Goal: Transaction & Acquisition: Book appointment/travel/reservation

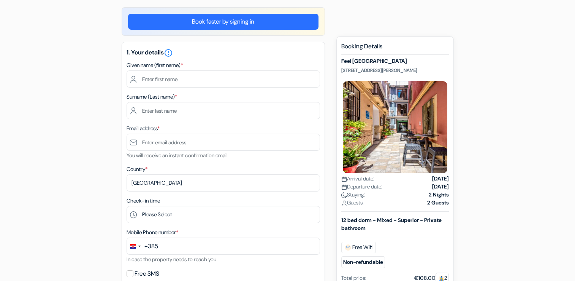
scroll to position [61, 0]
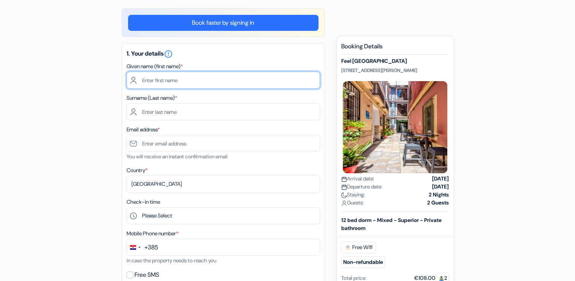
click at [166, 75] on input "text" at bounding box center [223, 79] width 193 height 17
type input "[PERSON_NAME]"
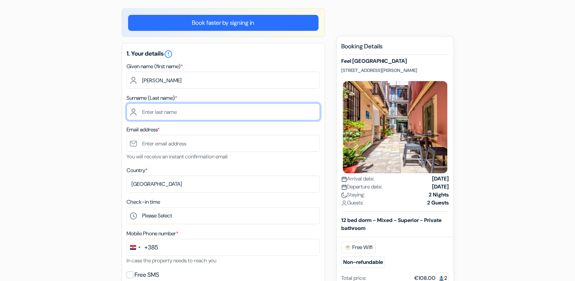
click at [135, 109] on input "text" at bounding box center [223, 111] width 193 height 17
type input "Olđe"
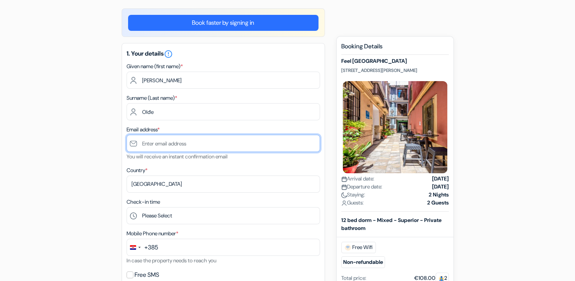
click at [168, 145] on input "text" at bounding box center [223, 143] width 193 height 17
type input "[EMAIL_ADDRESS][DOMAIN_NAME]"
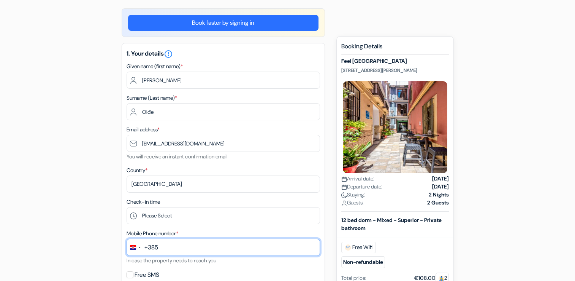
type input "[PHONE_NUMBER]"
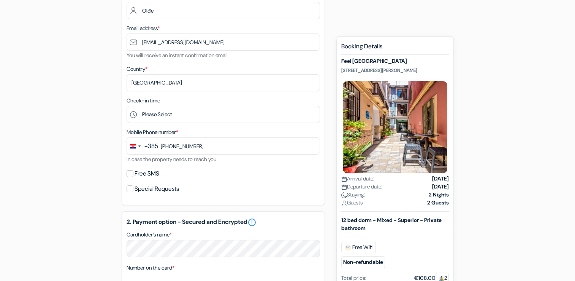
scroll to position [182, 0]
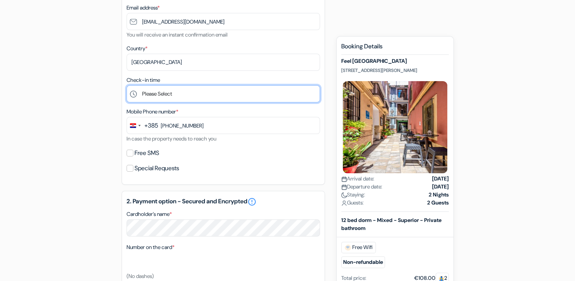
click at [196, 89] on select "Please Select 1:00 2:00 3:00 4:00 5:00 6:00 7:00 8:00 9:00 10:00 11:00 12:00 13…" at bounding box center [223, 93] width 193 height 17
click at [166, 97] on select "Please Select 1:00 2:00 3:00 4:00 5:00 6:00 7:00 8:00 9:00 10:00 11:00 12:00 13…" at bounding box center [223, 93] width 193 height 17
select select "21"
click at [127, 86] on select "Please Select 1:00 2:00 3:00 4:00 5:00 6:00 7:00 8:00 9:00 10:00 11:00 12:00 13…" at bounding box center [223, 93] width 193 height 17
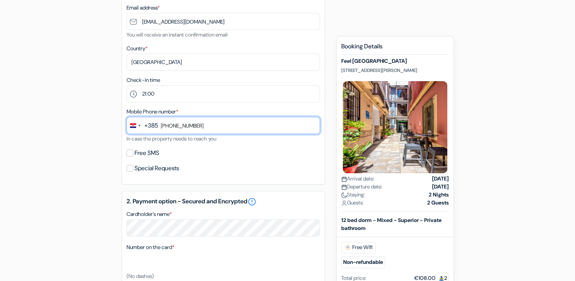
click at [173, 125] on input "[PHONE_NUMBER]" at bounding box center [223, 125] width 193 height 17
type input "976204174"
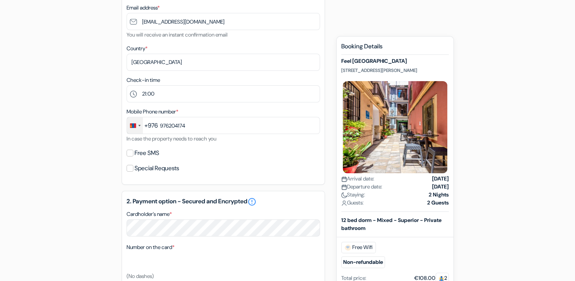
click at [141, 124] on div "Change country, selected Mongolia (+976)" at bounding box center [135, 125] width 16 height 16
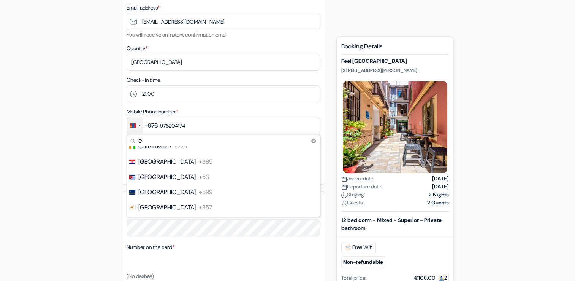
scroll to position [213, 0]
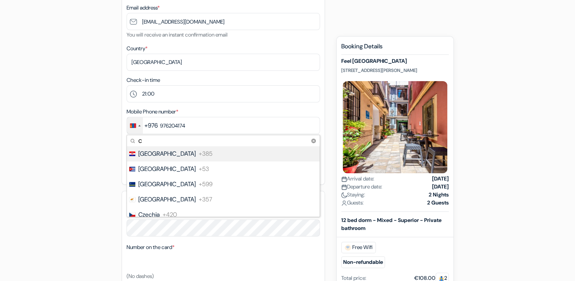
type input "c"
click at [156, 152] on span "[GEOGRAPHIC_DATA]" at bounding box center [166, 153] width 57 height 9
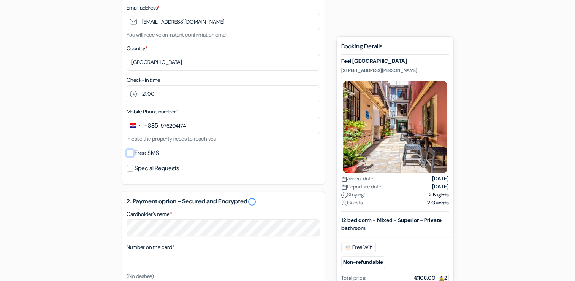
click at [131, 151] on input "Free SMS" at bounding box center [130, 152] width 7 height 7
checkbox input "true"
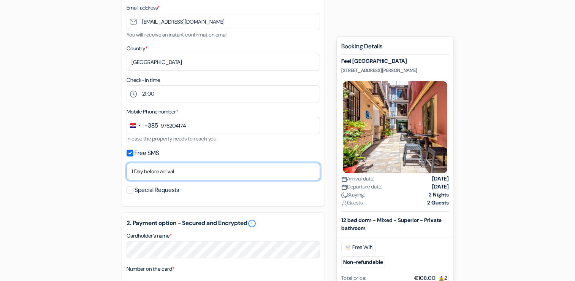
click at [203, 174] on select "No thank you Send now Arrival day 1 Day before arrival 2 Days before arrival 3 …" at bounding box center [223, 171] width 193 height 17
select select "0"
click at [127, 163] on select "No thank you Send now Arrival day 1 Day before arrival 2 Days before arrival 3 …" at bounding box center [223, 171] width 193 height 17
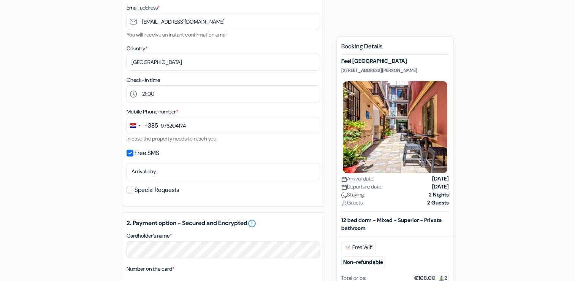
click at [108, 217] on div "add_box [GEOGRAPHIC_DATA] [STREET_ADDRESS][PERSON_NAME] Property Details X done…" at bounding box center [288, 209] width 502 height 644
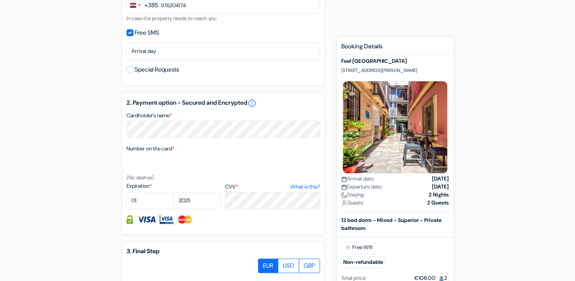
scroll to position [304, 0]
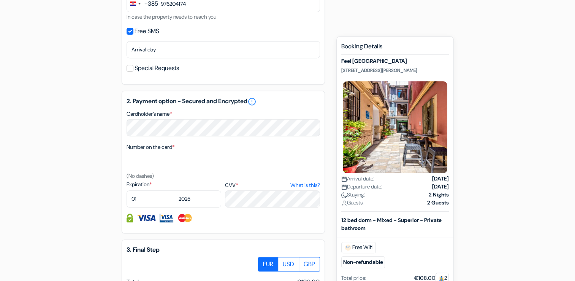
click at [109, 159] on div "add_box [GEOGRAPHIC_DATA] [STREET_ADDRESS][PERSON_NAME] Property Details X done…" at bounding box center [288, 87] width 502 height 644
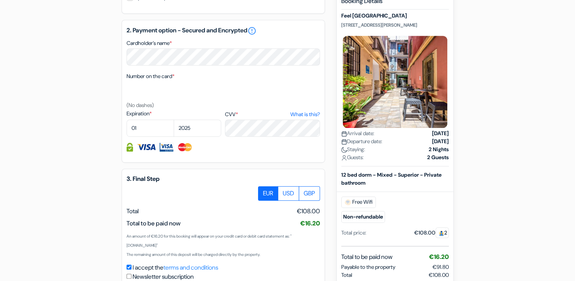
scroll to position [380, 0]
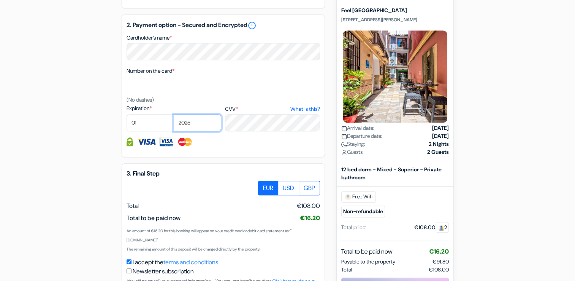
click at [190, 121] on select "2025 2026 2027 2028 2029 2030 2031 2032 2033 2034 2035 2036 2037 2038 2039 2040…" at bounding box center [198, 122] width 48 height 17
select select "2032"
click at [174, 115] on select "2025 2026 2027 2028 2029 2030 2031 2032 2033 2034 2035 2036 2037 2038 2039 2040…" at bounding box center [198, 122] width 48 height 17
click at [147, 118] on select "01 02 03 04 05 06 07 08 09 10 11 12" at bounding box center [151, 122] width 48 height 17
select select "07"
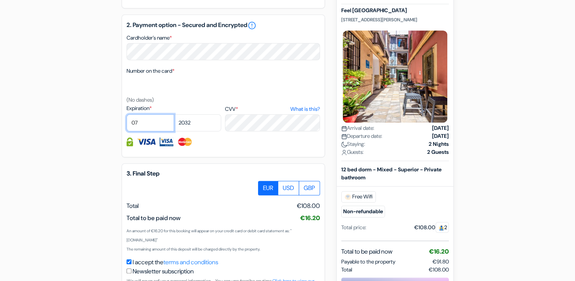
click at [127, 115] on select "01 02 03 04 05 06 07 08 09 10 11 12" at bounding box center [151, 122] width 48 height 17
click at [98, 184] on div "add_box [GEOGRAPHIC_DATA] [STREET_ADDRESS][PERSON_NAME] Property Details X done…" at bounding box center [288, 11] width 502 height 644
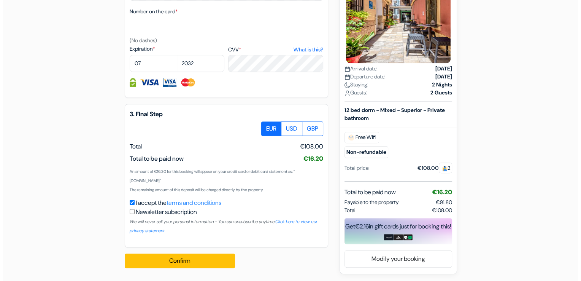
scroll to position [441, 0]
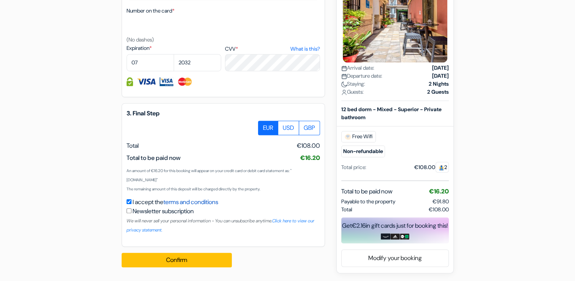
click at [211, 203] on link "terms and conditions" at bounding box center [190, 202] width 55 height 8
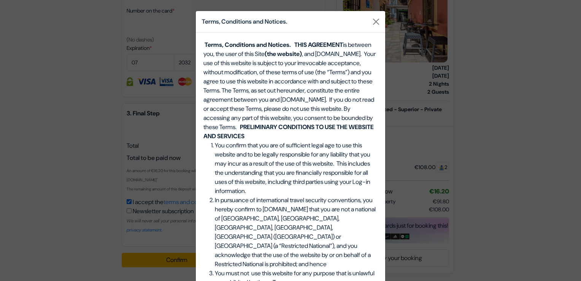
click at [298, 159] on li "You confirm that you are of sufficient legal age to use this website and to be …" at bounding box center [296, 168] width 163 height 55
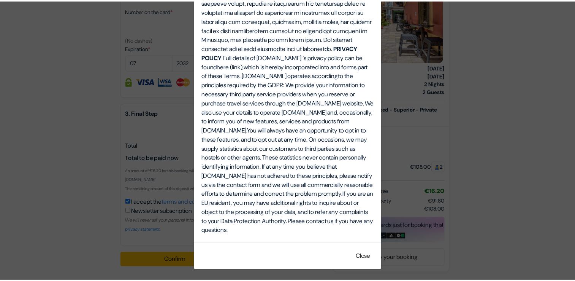
scroll to position [2605, 0]
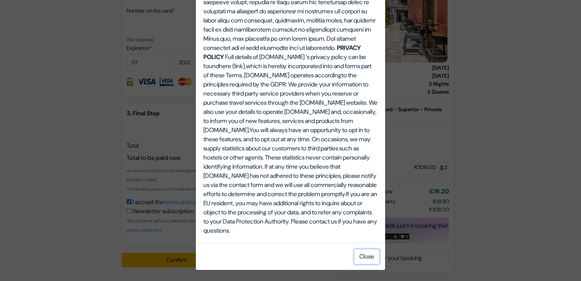
click at [365, 258] on button "Close" at bounding box center [366, 256] width 25 height 14
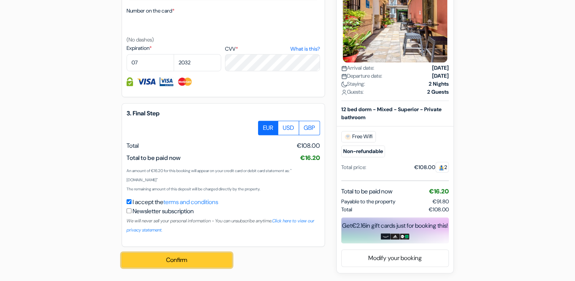
click at [212, 257] on button "Confirm Loading..." at bounding box center [177, 259] width 110 height 14
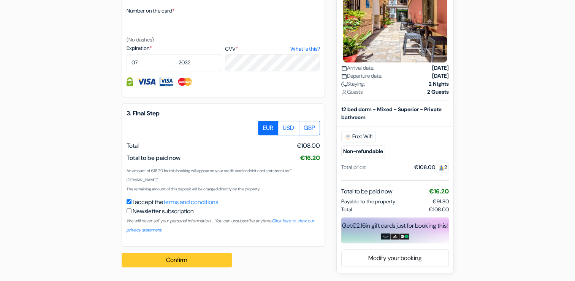
scroll to position [450, 0]
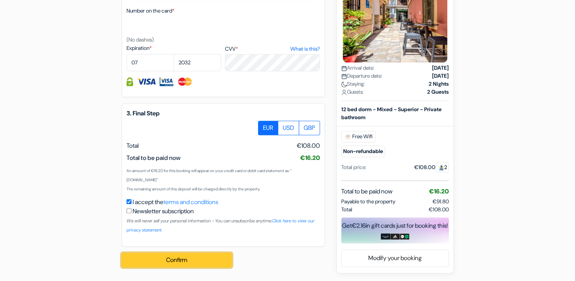
click at [207, 261] on button "Confirm Loading..." at bounding box center [177, 259] width 110 height 14
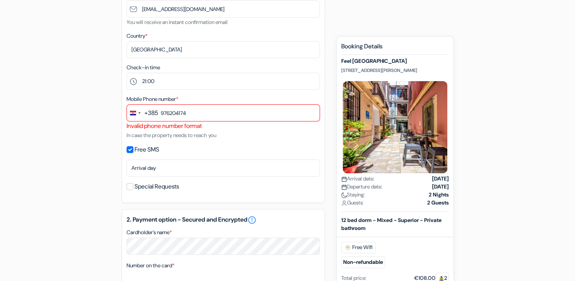
scroll to position [187, 0]
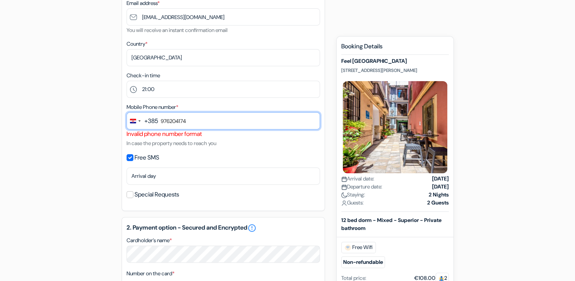
click at [161, 121] on input "976204174" at bounding box center [223, 120] width 193 height 17
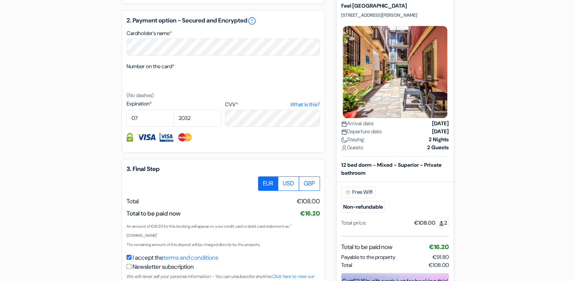
scroll to position [450, 0]
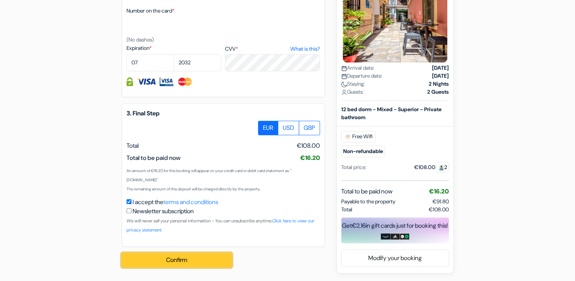
click at [199, 263] on button "Confirm Loading..." at bounding box center [177, 259] width 110 height 14
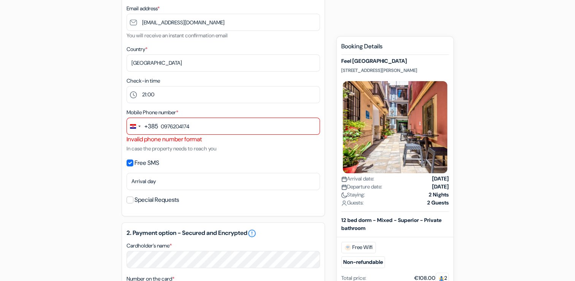
scroll to position [176, 0]
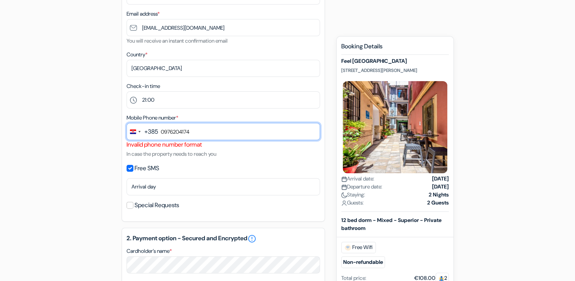
click at [163, 130] on input "0976204174" at bounding box center [223, 131] width 193 height 17
type input "97 620 4174"
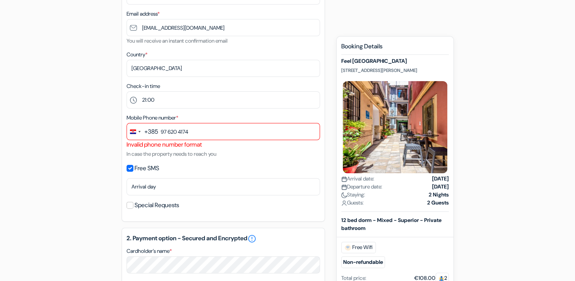
click at [567, 166] on form "Checkout add_box [GEOGRAPHIC_DATA] [STREET_ADDRESS][PERSON_NAME] Property Detai…" at bounding box center [287, 190] width 575 height 674
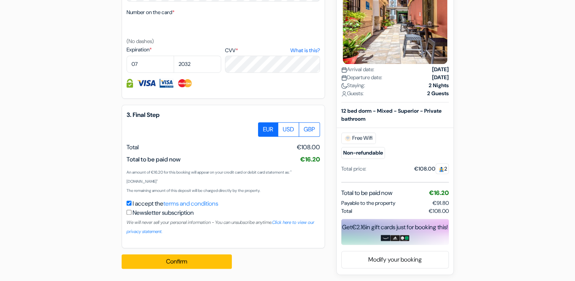
scroll to position [450, 0]
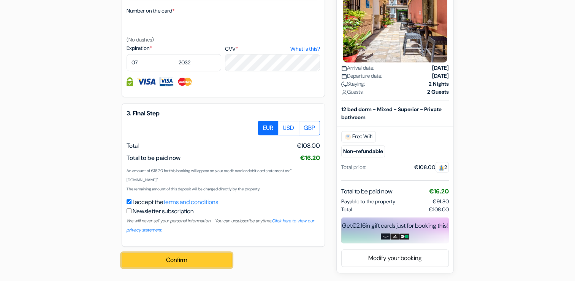
click at [216, 260] on button "Confirm Loading..." at bounding box center [177, 259] width 110 height 14
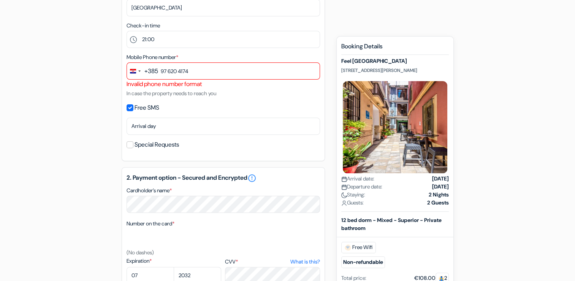
scroll to position [171, 0]
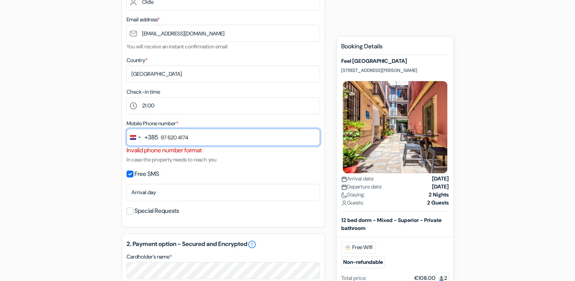
click at [160, 132] on input "97 620 4174" at bounding box center [223, 136] width 193 height 17
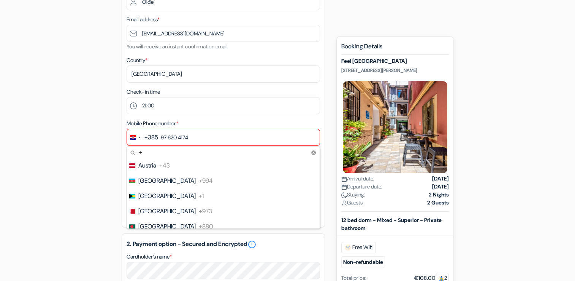
scroll to position [0, 0]
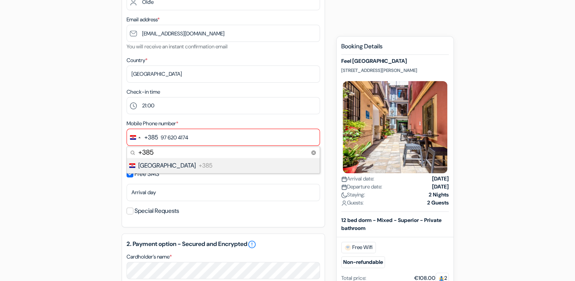
type input "+385"
click at [105, 159] on div "add_box [GEOGRAPHIC_DATA] [STREET_ADDRESS][PERSON_NAME] Property Details X done…" at bounding box center [288, 225] width 502 height 653
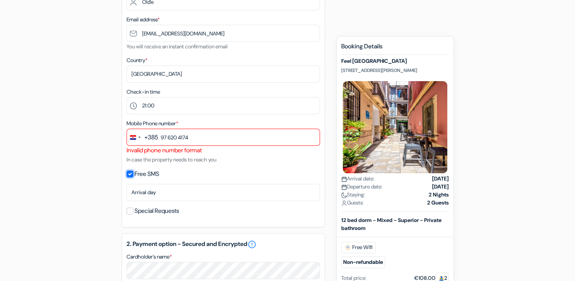
click at [128, 174] on input "Free SMS" at bounding box center [130, 173] width 7 height 7
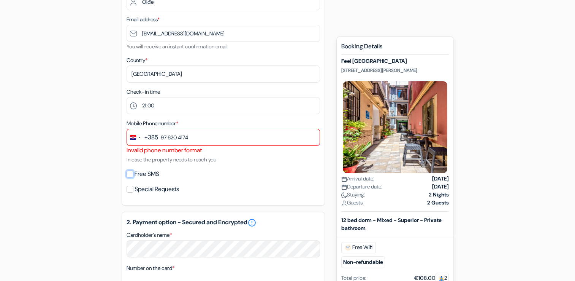
click at [128, 174] on input "Free SMS" at bounding box center [130, 173] width 7 height 7
checkbox input "true"
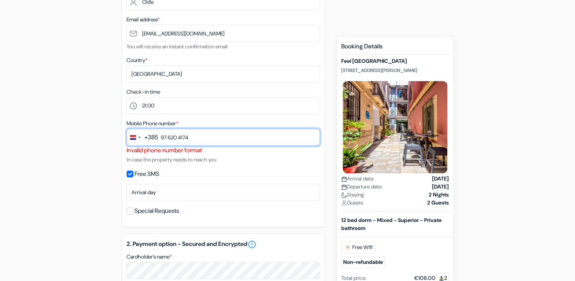
click at [162, 138] on input "97 620 4174" at bounding box center [223, 136] width 193 height 17
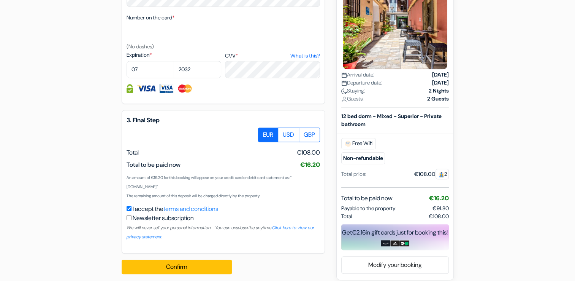
scroll to position [450, 0]
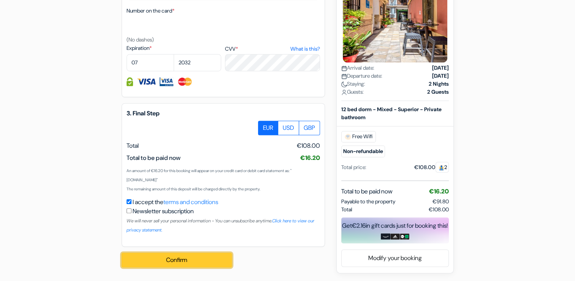
click at [183, 261] on button "Confirm Loading..." at bounding box center [177, 259] width 110 height 14
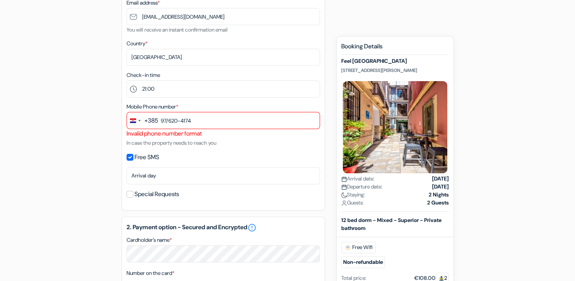
scroll to position [168, 0]
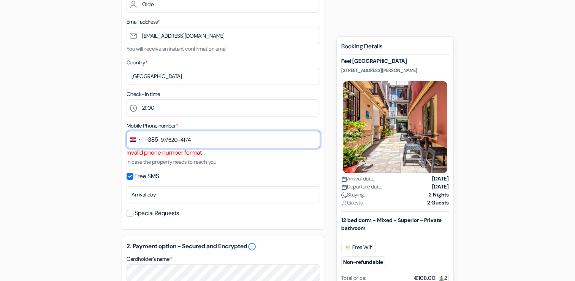
click at [182, 138] on input "97/620-4174" at bounding box center [223, 139] width 193 height 17
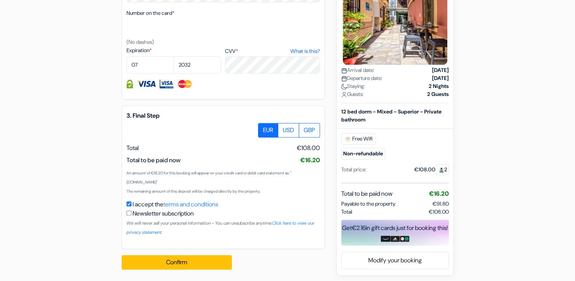
scroll to position [450, 0]
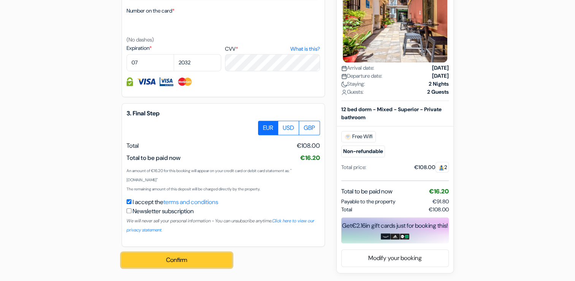
click at [211, 254] on button "Confirm Loading..." at bounding box center [177, 259] width 110 height 14
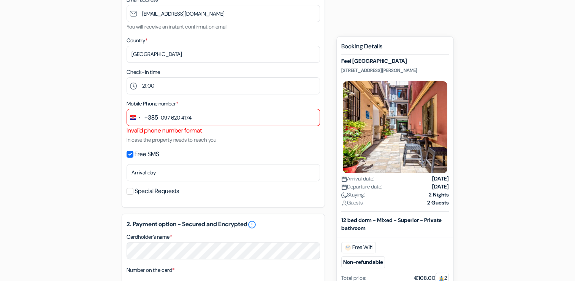
scroll to position [198, 0]
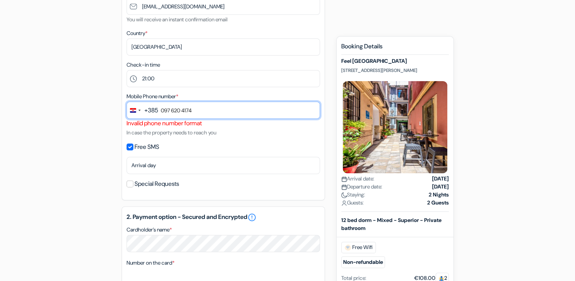
click at [186, 111] on input "097 620 4174" at bounding box center [223, 109] width 193 height 17
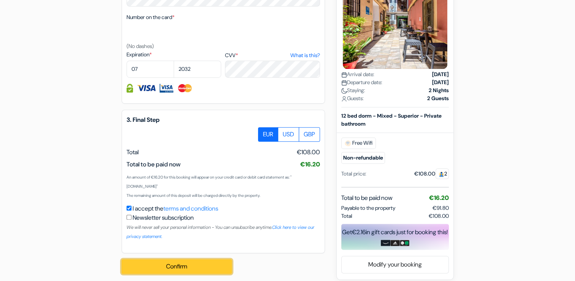
click at [223, 267] on button "Confirm Loading..." at bounding box center [177, 266] width 110 height 14
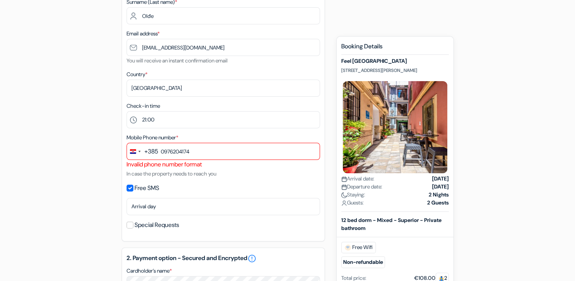
scroll to position [153, 0]
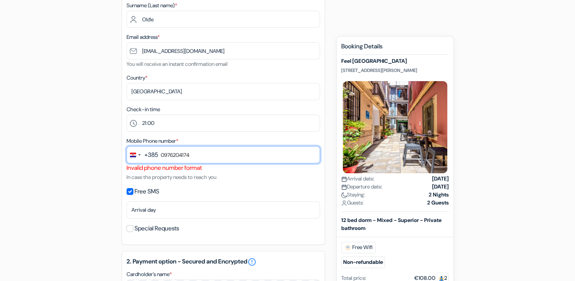
click at [174, 154] on input "0976204174" at bounding box center [223, 154] width 193 height 17
type input "976204174"
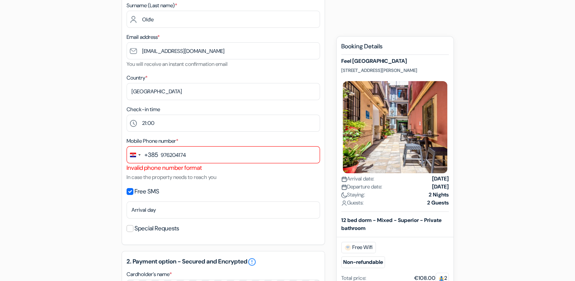
click at [157, 150] on div "+385" at bounding box center [151, 154] width 14 height 9
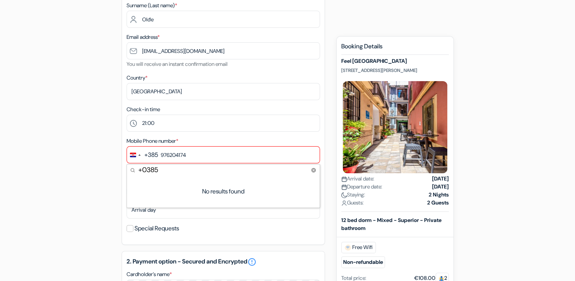
type input "+385"
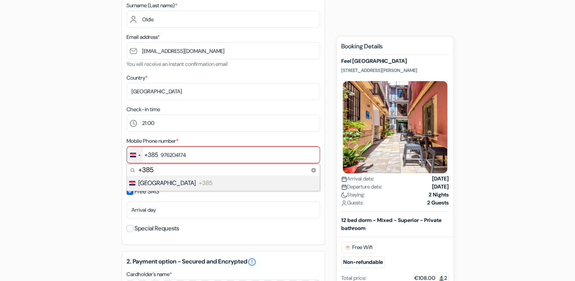
click at [182, 183] on li "Croatia +385" at bounding box center [222, 182] width 193 height 15
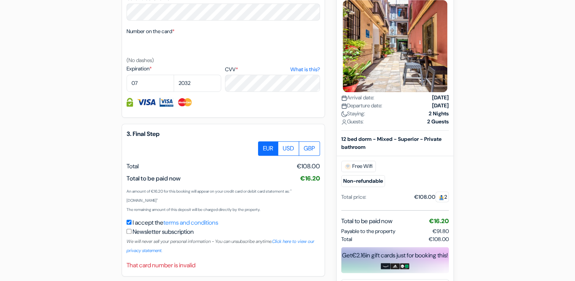
scroll to position [447, 0]
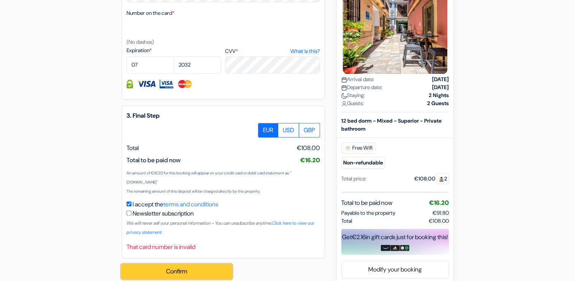
click at [194, 276] on button "Confirm Loading..." at bounding box center [177, 271] width 110 height 14
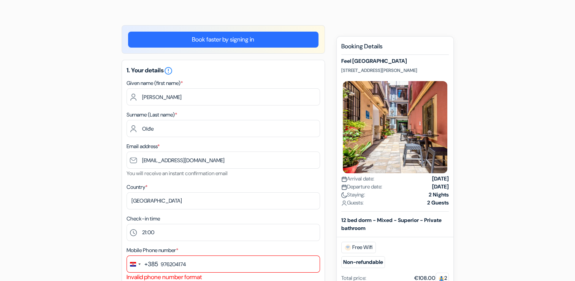
scroll to position [0, 0]
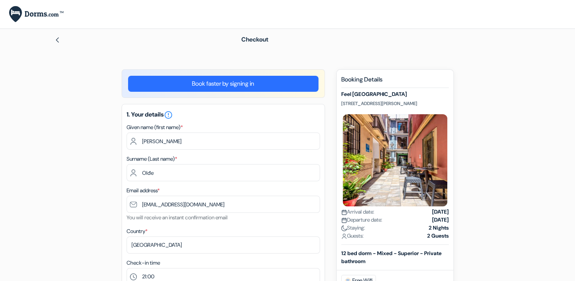
click at [283, 84] on link "Book faster by signing in" at bounding box center [223, 84] width 190 height 16
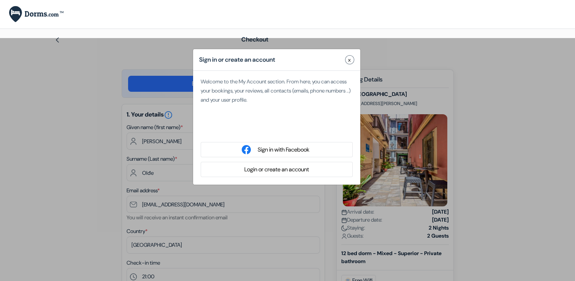
click at [269, 170] on button "Login or create an account" at bounding box center [276, 170] width 69 height 10
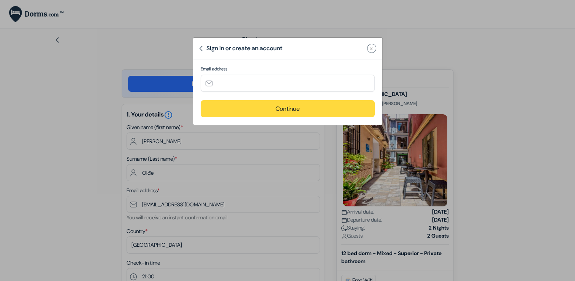
type input "Olde"
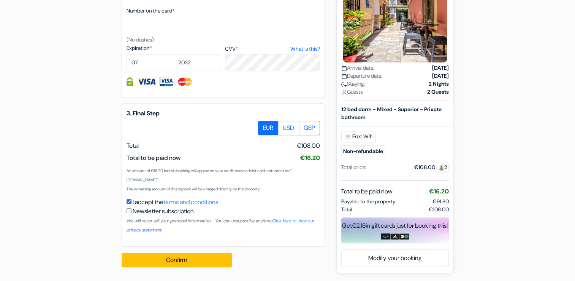
scroll to position [176, 0]
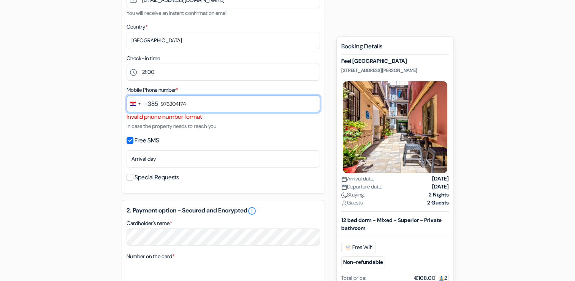
click at [166, 105] on input "976204174" at bounding box center [223, 103] width 193 height 17
click at [173, 104] on input "[PHONE_NUMBER]" at bounding box center [223, 103] width 193 height 17
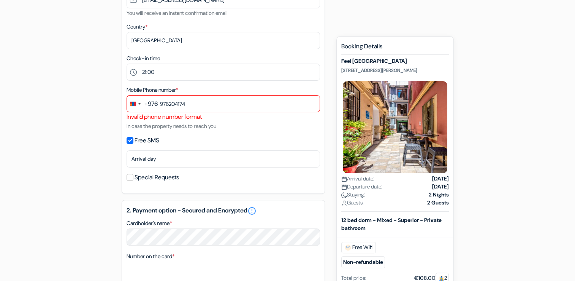
click at [150, 102] on div "+976" at bounding box center [150, 103] width 13 height 9
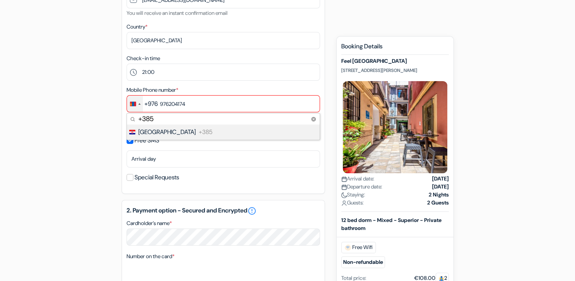
click at [152, 131] on span "[GEOGRAPHIC_DATA]" at bounding box center [166, 131] width 57 height 9
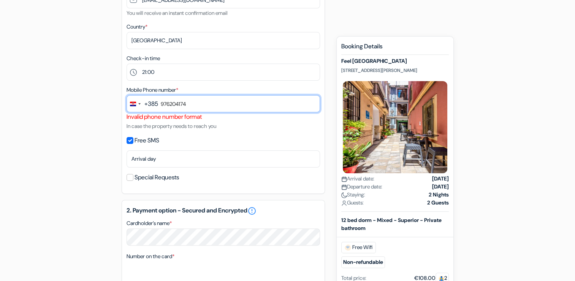
scroll to position [421, 0]
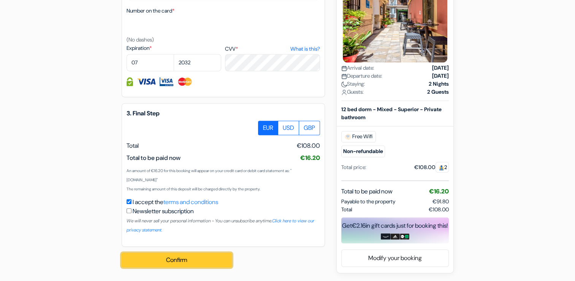
click at [189, 258] on button "Confirm Loading..." at bounding box center [177, 259] width 110 height 14
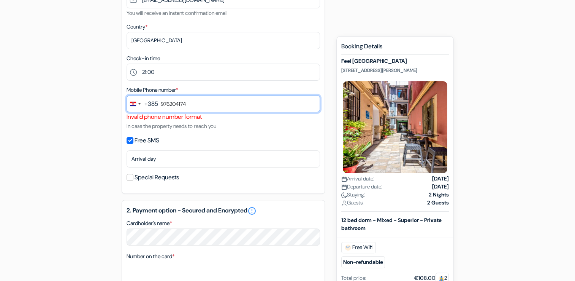
click at [166, 104] on input "976204174" at bounding box center [223, 103] width 193 height 17
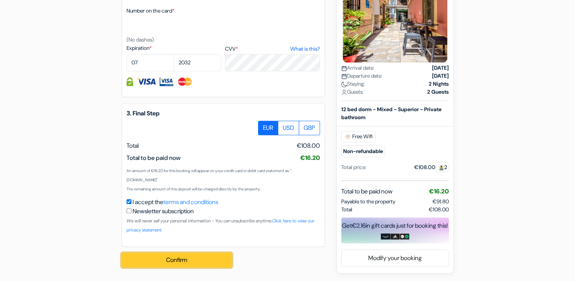
click at [220, 261] on button "Confirm Loading..." at bounding box center [177, 259] width 110 height 14
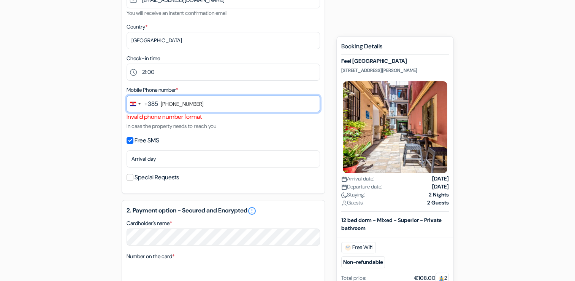
click at [171, 105] on input "[PHONE_NUMBER]" at bounding box center [223, 103] width 193 height 17
click at [173, 105] on input "[PHONE_NUMBER]" at bounding box center [223, 103] width 193 height 17
type input "976204174"
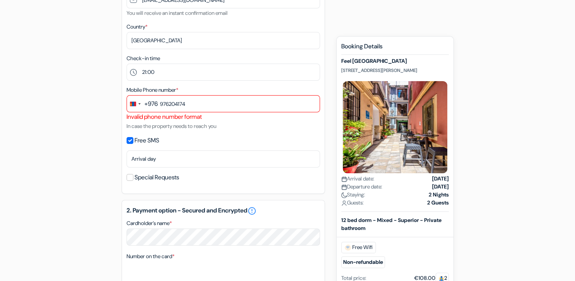
click at [149, 105] on div "+976" at bounding box center [150, 103] width 13 height 9
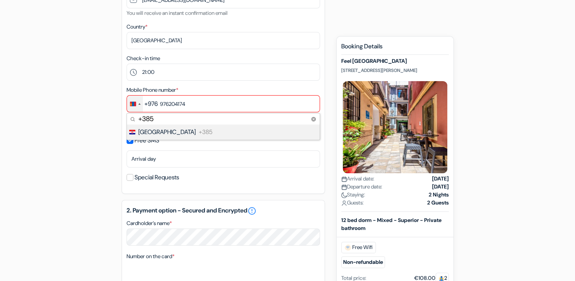
click at [149, 133] on span "[GEOGRAPHIC_DATA]" at bounding box center [166, 131] width 57 height 9
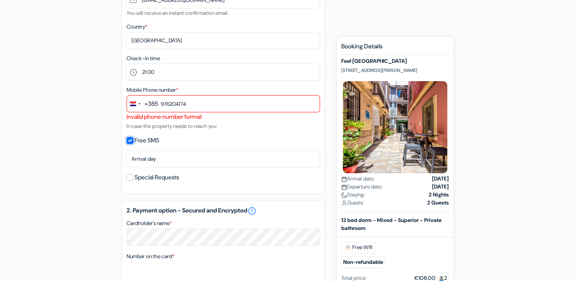
click at [130, 141] on input "Free SMS" at bounding box center [130, 140] width 7 height 7
checkbox input "false"
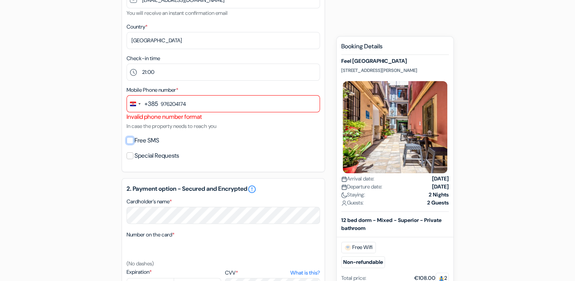
scroll to position [399, 0]
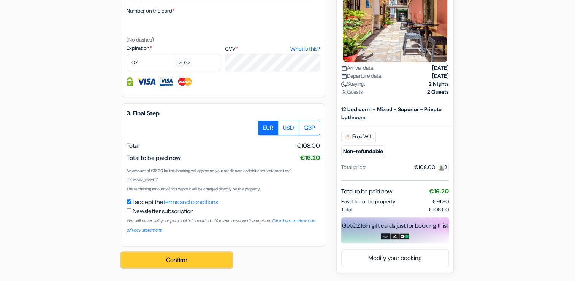
click at [213, 263] on button "Confirm Loading..." at bounding box center [177, 259] width 110 height 14
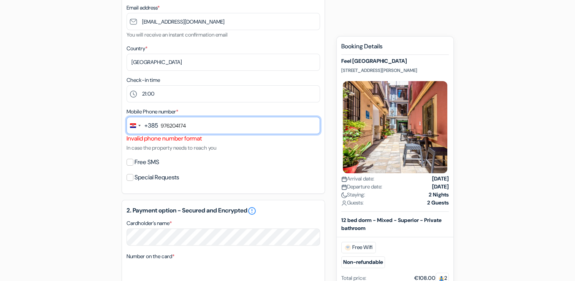
click at [160, 127] on input "976204174" at bounding box center [223, 125] width 193 height 17
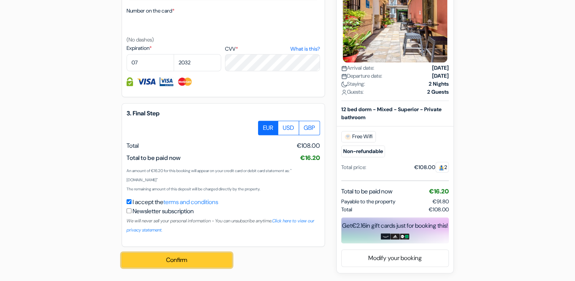
click at [211, 258] on button "Confirm Loading..." at bounding box center [177, 259] width 110 height 14
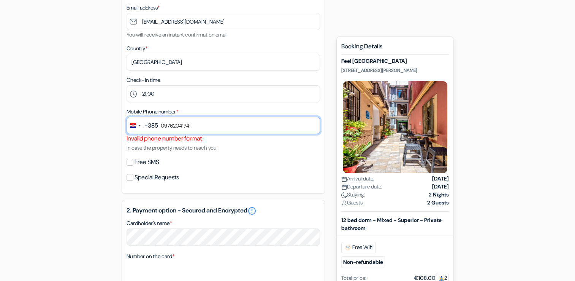
click at [165, 125] on input "0976204174" at bounding box center [223, 125] width 193 height 17
type input "976204174"
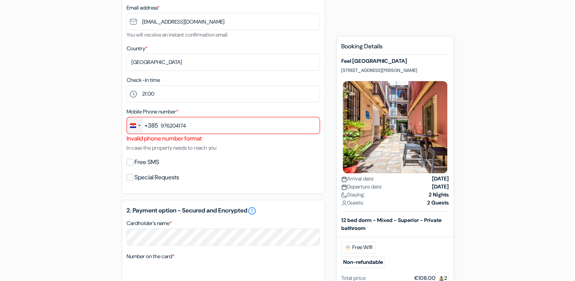
click at [134, 126] on div "Change country, selected Croatia (+385)" at bounding box center [133, 125] width 6 height 5
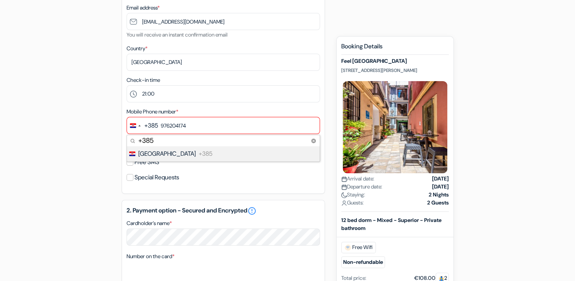
click at [81, 105] on div "add_box [GEOGRAPHIC_DATA] [STREET_ADDRESS][PERSON_NAME] Property Details X done…" at bounding box center [288, 216] width 502 height 603
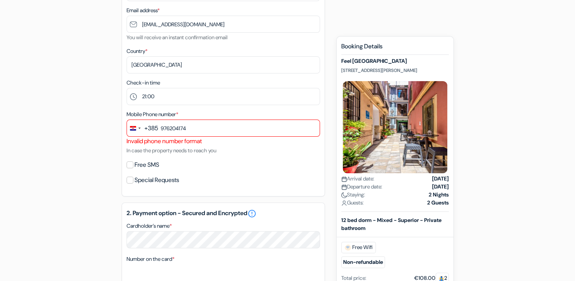
scroll to position [159, 0]
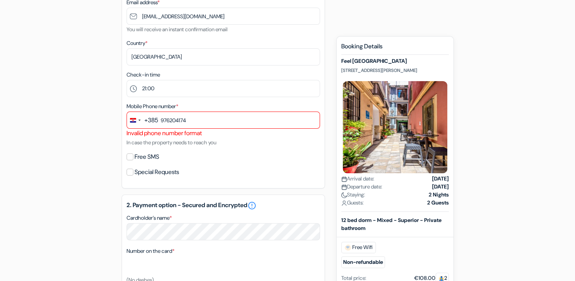
click at [153, 122] on div "+385" at bounding box center [151, 120] width 14 height 9
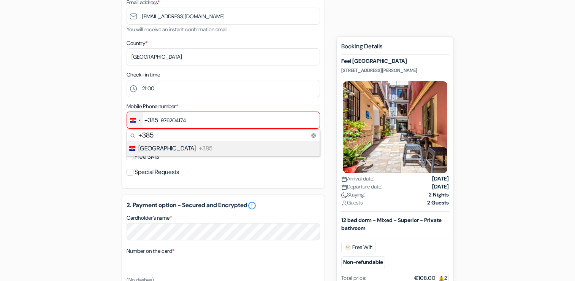
click at [133, 138] on input "+385" at bounding box center [223, 135] width 193 height 11
click at [165, 136] on input "+385" at bounding box center [223, 135] width 193 height 11
type input "+"
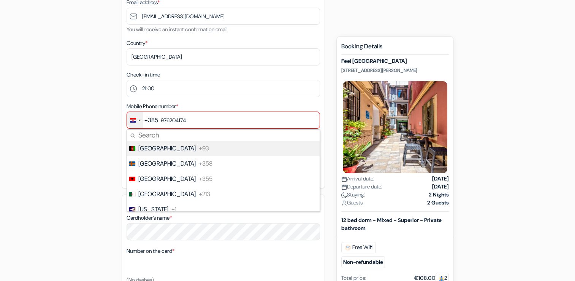
type input "e"
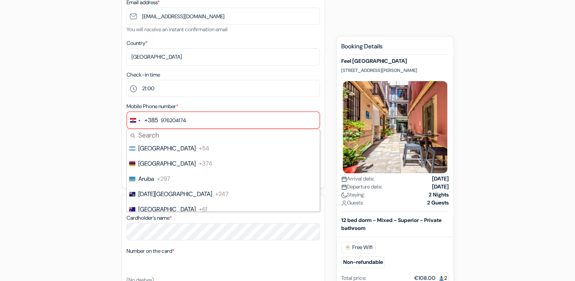
scroll to position [0, 0]
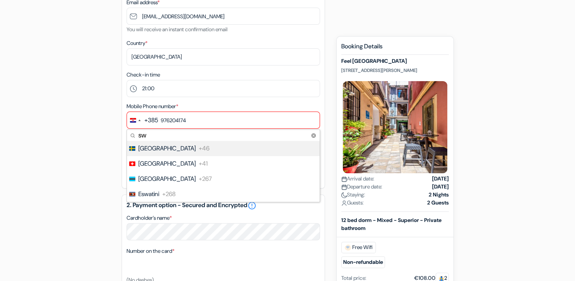
type input "s"
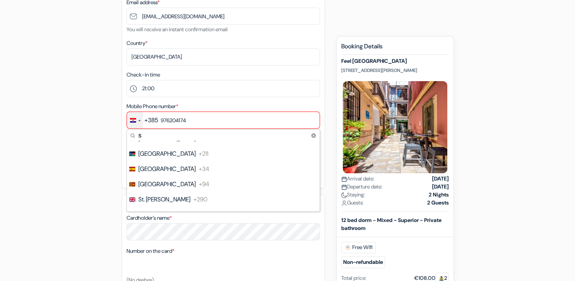
scroll to position [228, 0]
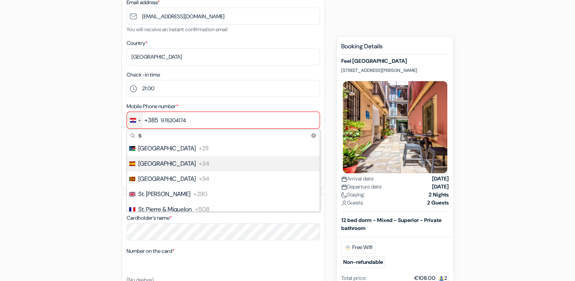
type input "s"
click at [199, 164] on span "+34" at bounding box center [204, 163] width 11 height 9
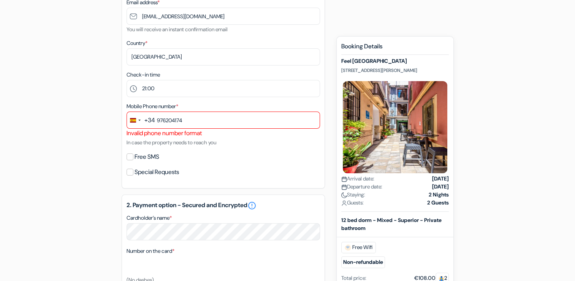
click at [217, 159] on div "Free SMS" at bounding box center [223, 156] width 193 height 11
click at [129, 159] on input "Free SMS" at bounding box center [130, 156] width 7 height 7
checkbox input "true"
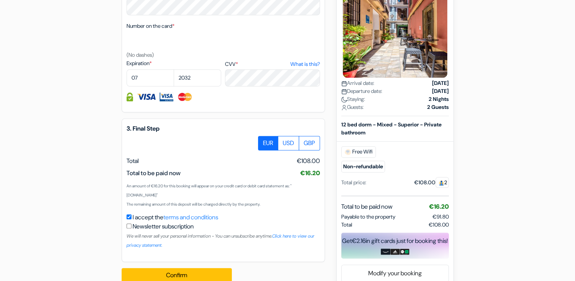
scroll to position [421, 0]
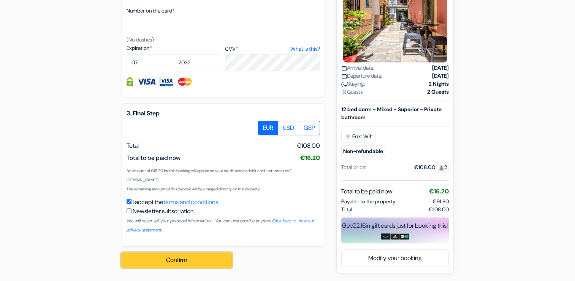
click at [223, 257] on button "Confirm Loading..." at bounding box center [177, 259] width 110 height 14
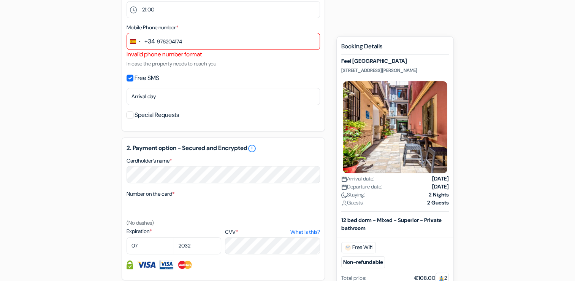
scroll to position [237, 0]
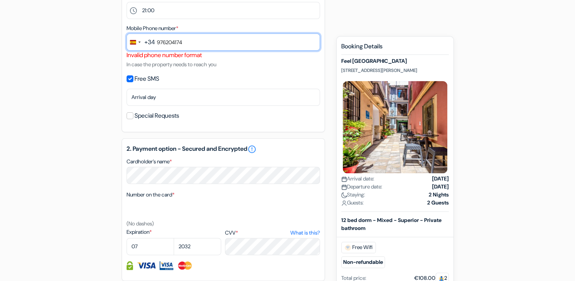
click at [159, 39] on input "976204174" at bounding box center [223, 41] width 193 height 17
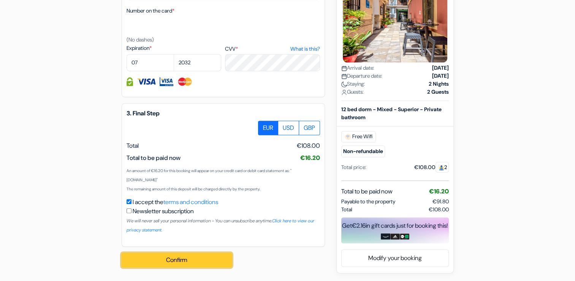
click at [216, 264] on button "Confirm Loading..." at bounding box center [177, 259] width 110 height 14
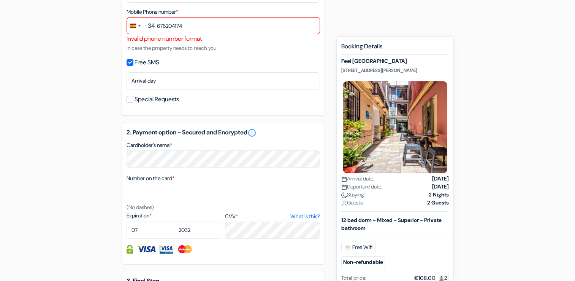
scroll to position [193, 0]
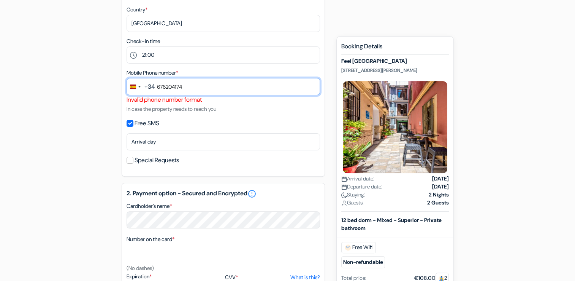
click at [173, 89] on input "676204174" at bounding box center [223, 86] width 193 height 17
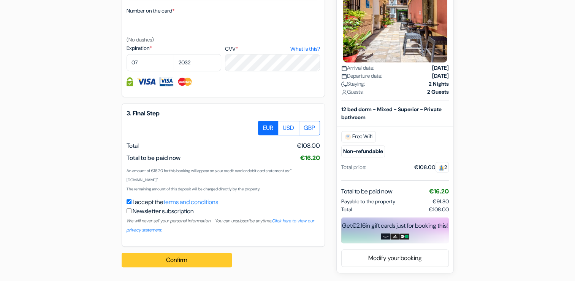
type input "67 620 4174"
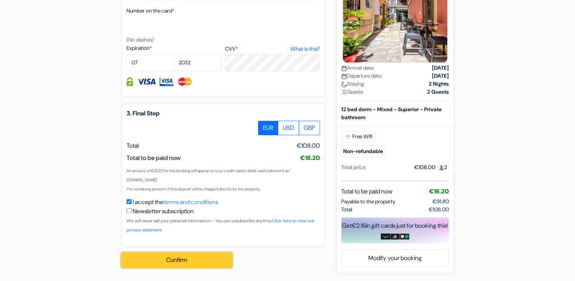
click at [208, 258] on button "Confirm Loading..." at bounding box center [177, 259] width 110 height 14
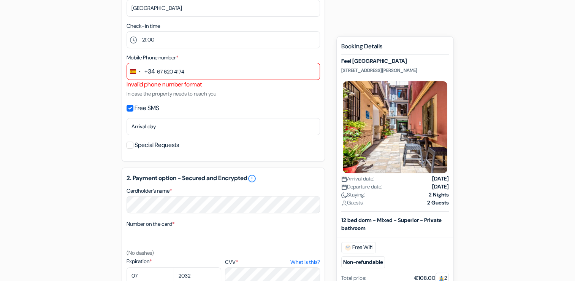
scroll to position [207, 0]
click at [150, 76] on div "+34" at bounding box center [149, 72] width 11 height 9
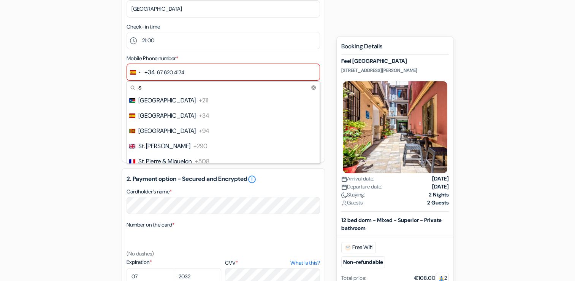
scroll to position [0, 0]
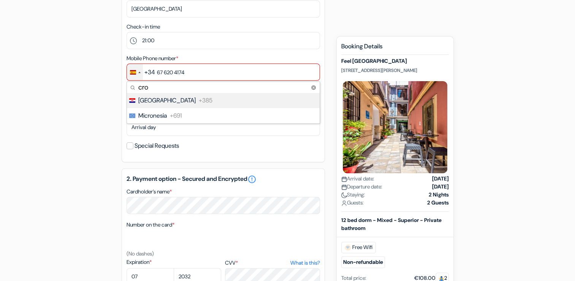
type input "cro"
click at [166, 106] on li "Croatia +385" at bounding box center [222, 100] width 193 height 15
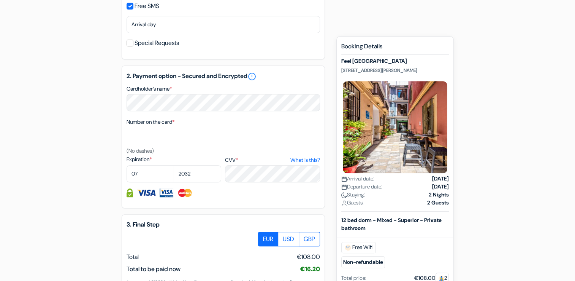
scroll to position [421, 0]
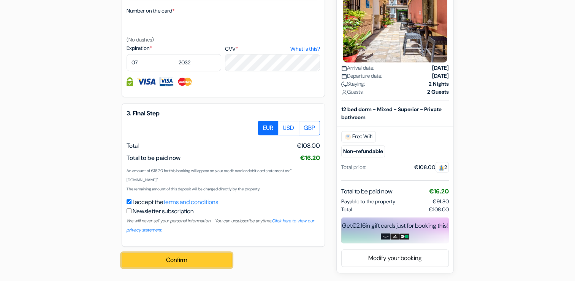
click at [221, 260] on button "Confirm Loading..." at bounding box center [177, 259] width 110 height 14
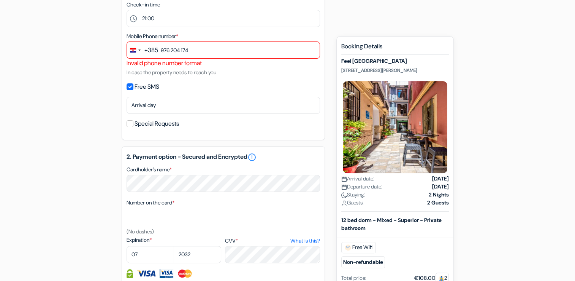
scroll to position [189, 0]
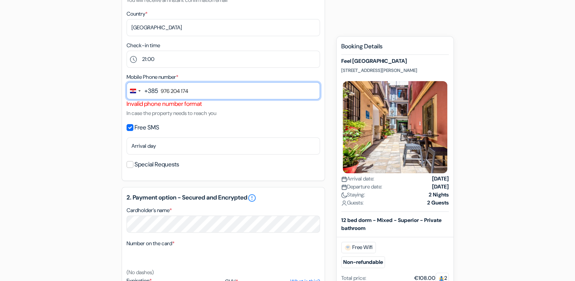
click at [217, 94] on input "976 204 174" at bounding box center [223, 90] width 193 height 17
click at [167, 93] on input "976 204 174" at bounding box center [223, 90] width 193 height 17
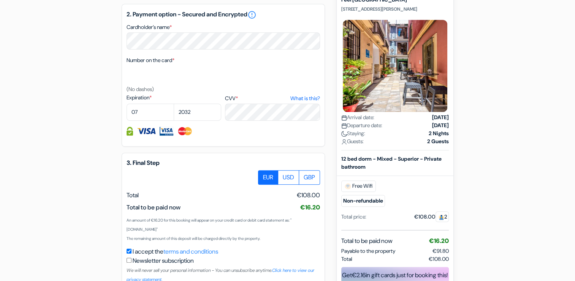
scroll to position [421, 0]
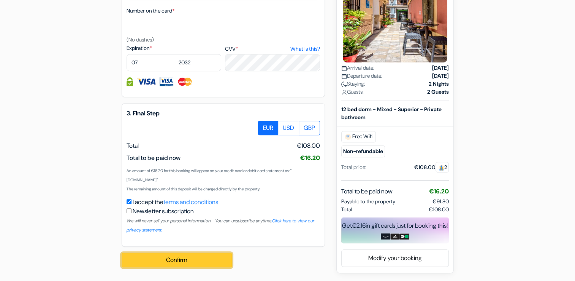
click at [218, 259] on button "Confirm Loading..." at bounding box center [177, 259] width 110 height 14
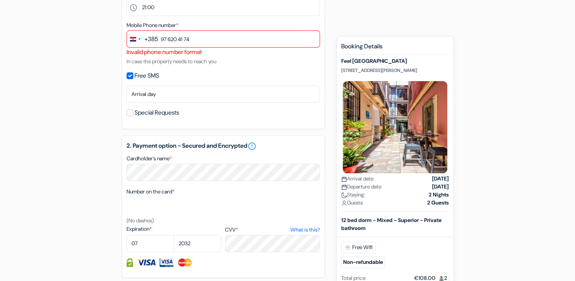
scroll to position [202, 0]
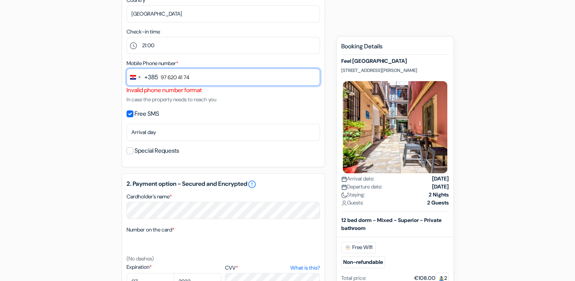
click at [195, 71] on input "97 620 41 74" at bounding box center [223, 76] width 193 height 17
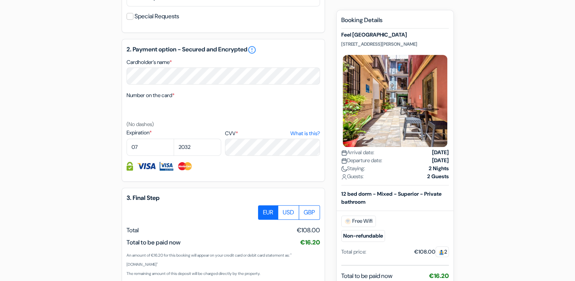
scroll to position [421, 0]
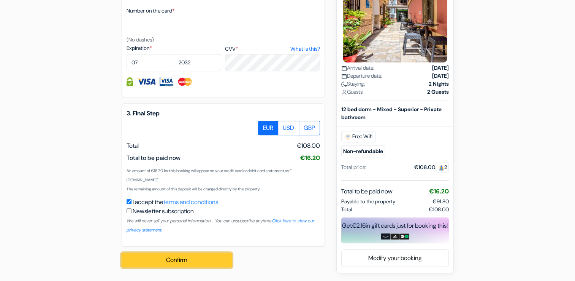
click at [197, 264] on button "Confirm Loading..." at bounding box center [177, 259] width 110 height 14
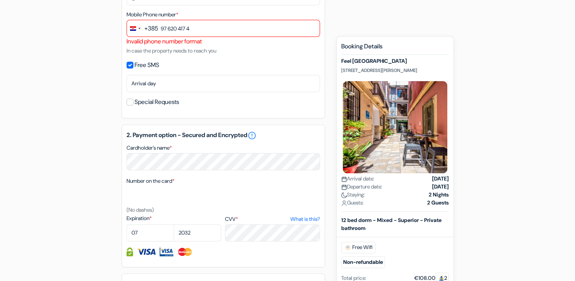
scroll to position [246, 0]
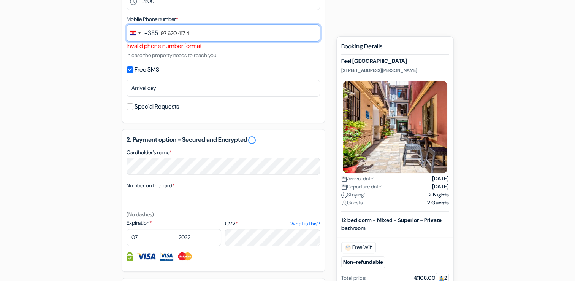
click at [162, 33] on input "97 620 417 4" at bounding box center [223, 32] width 193 height 17
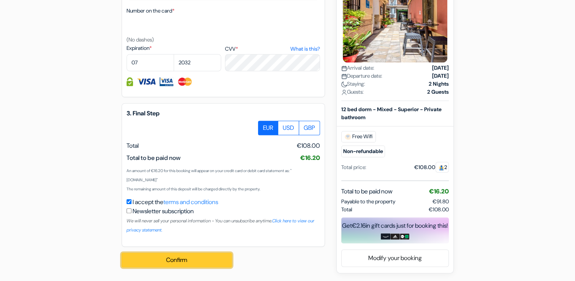
click at [204, 257] on button "Confirm Loading..." at bounding box center [177, 259] width 110 height 14
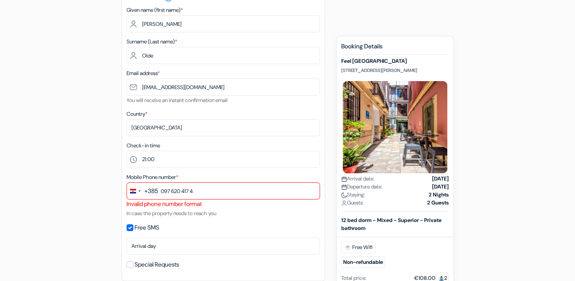
scroll to position [91, 0]
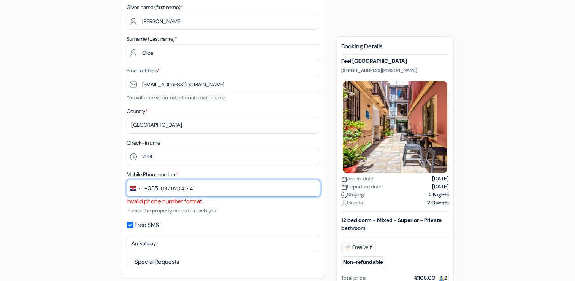
click at [238, 192] on input "097 620 417 4" at bounding box center [223, 187] width 193 height 17
type input "0"
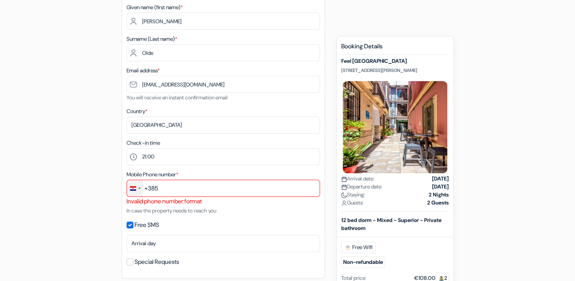
click at [135, 188] on div "Change country, selected Croatia (+385)" at bounding box center [133, 188] width 6 height 5
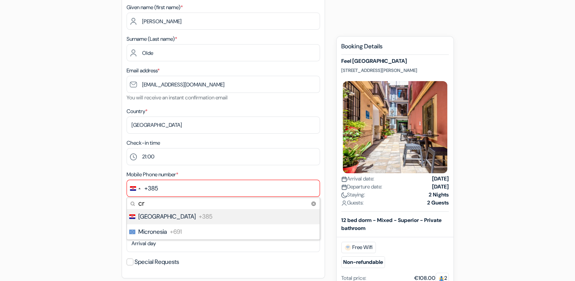
type input "c"
type input "spa"
click at [151, 215] on span "[GEOGRAPHIC_DATA]" at bounding box center [166, 216] width 57 height 9
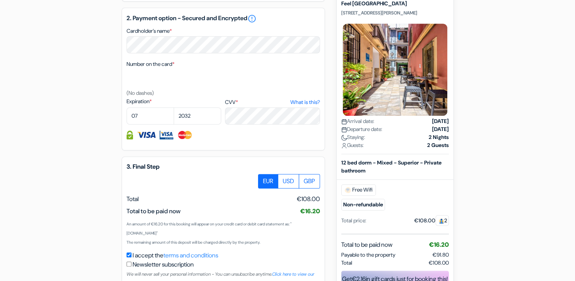
scroll to position [421, 0]
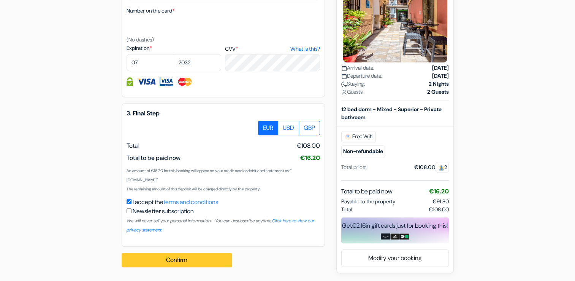
type input "651 83 95 57"
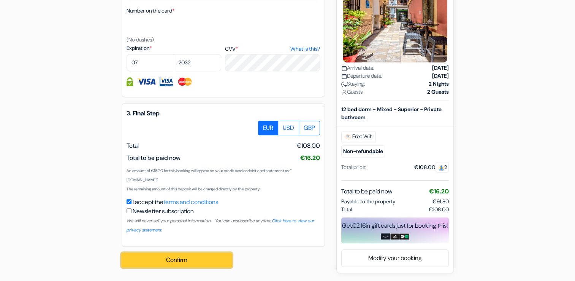
click at [189, 258] on button "Confirm Loading..." at bounding box center [177, 259] width 110 height 14
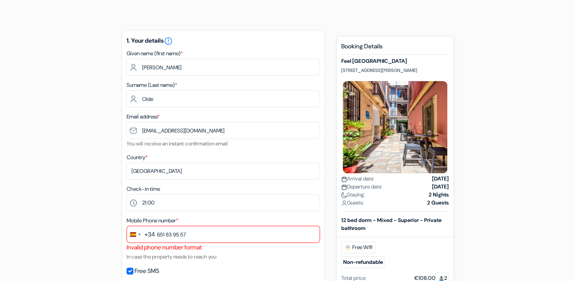
scroll to position [0, 0]
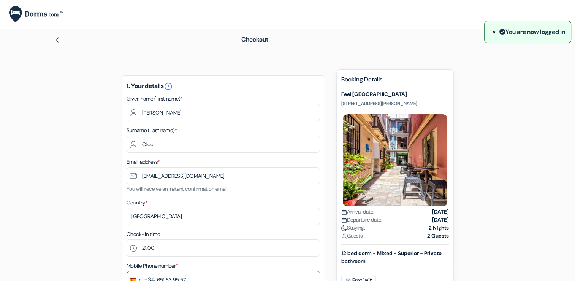
click at [56, 41] on img at bounding box center [57, 40] width 6 height 6
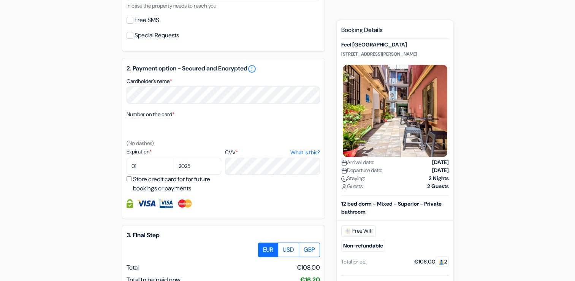
scroll to position [283, 0]
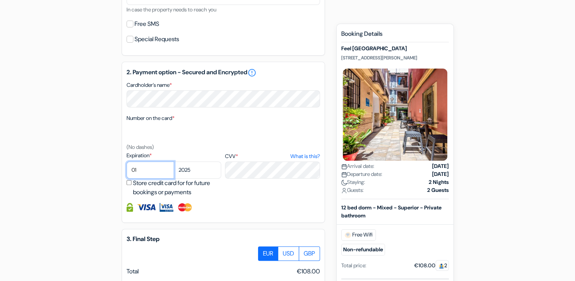
click at [173, 170] on select "01 02 03 04 05 06 07 08 09 10 11 12" at bounding box center [151, 169] width 48 height 17
select select "07"
click at [127, 162] on select "01 02 03 04 05 06 07 08 09 10 11 12" at bounding box center [151, 169] width 48 height 17
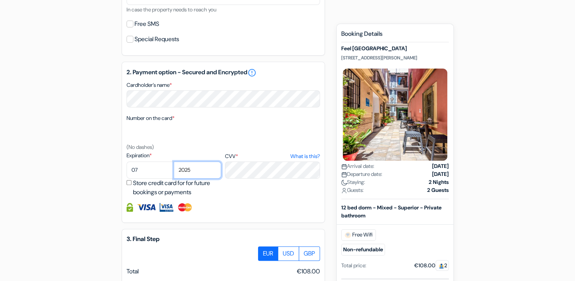
click at [199, 173] on select "2025 2026 2027 2028 2029 2030 2031 2032 2033 2034 2035 2036 2037 2038 2039 2040…" at bounding box center [198, 169] width 48 height 17
select select "2032"
click at [174, 162] on select "2025 2026 2027 2028 2029 2030 2031 2032 2033 2034 2035 2036 2037 2038 2039 2040…" at bounding box center [198, 169] width 48 height 17
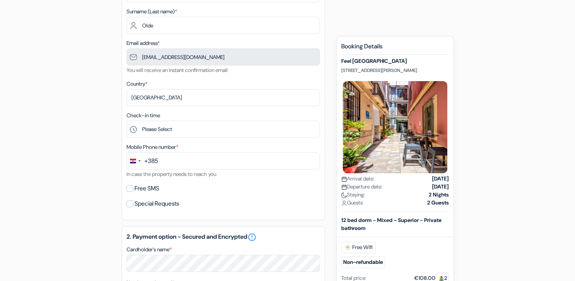
scroll to position [116, 0]
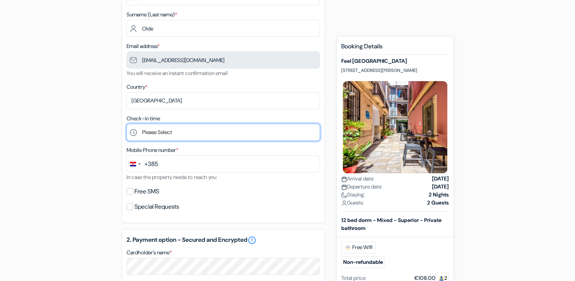
click at [188, 135] on select "Please Select 1:00 2:00 3:00 4:00 5:00 6:00 7:00 8:00 9:00 10:00 11:00 12:00 13…" at bounding box center [223, 132] width 193 height 17
select select "21"
click at [127, 124] on select "Please Select 1:00 2:00 3:00 4:00 5:00 6:00 7:00 8:00 9:00 10:00 11:00 12:00 13…" at bounding box center [223, 132] width 193 height 17
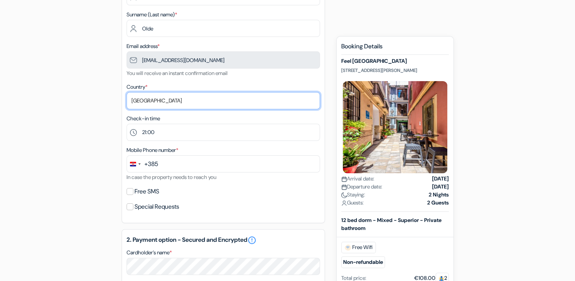
click at [159, 101] on select "Select country [GEOGRAPHIC_DATA] [GEOGRAPHIC_DATA] [GEOGRAPHIC_DATA] [GEOGRAPHI…" at bounding box center [223, 100] width 193 height 17
click at [195, 101] on select "Select country [GEOGRAPHIC_DATA] [GEOGRAPHIC_DATA] [GEOGRAPHIC_DATA] [GEOGRAPHI…" at bounding box center [223, 100] width 193 height 17
select select "62"
click at [127, 92] on select "Select country [GEOGRAPHIC_DATA] [GEOGRAPHIC_DATA] [GEOGRAPHIC_DATA] [GEOGRAPHI…" at bounding box center [223, 100] width 193 height 17
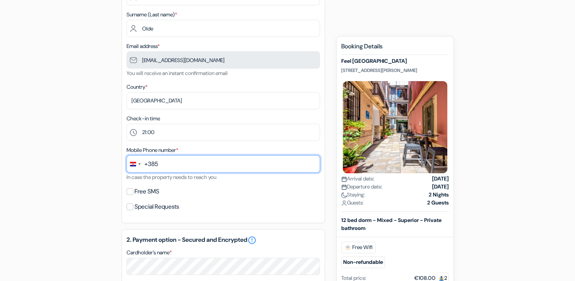
click at [182, 170] on input "text" at bounding box center [223, 163] width 193 height 17
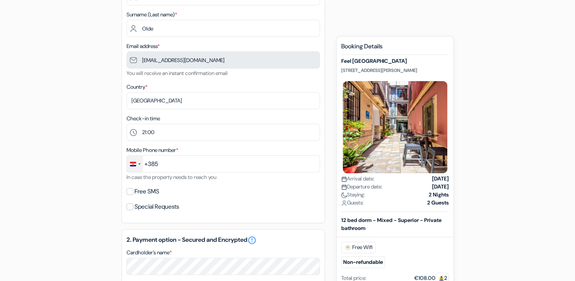
click at [136, 162] on div "Change country, selected Croatia (+385)" at bounding box center [135, 163] width 16 height 16
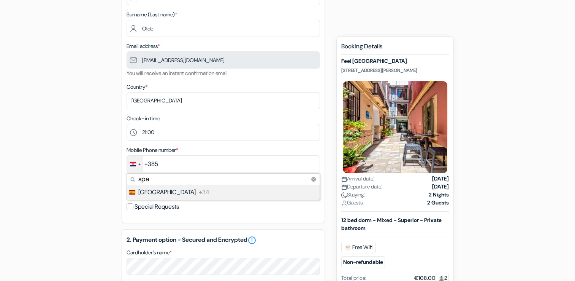
type input "spa"
click at [199, 193] on span "+34" at bounding box center [204, 191] width 11 height 9
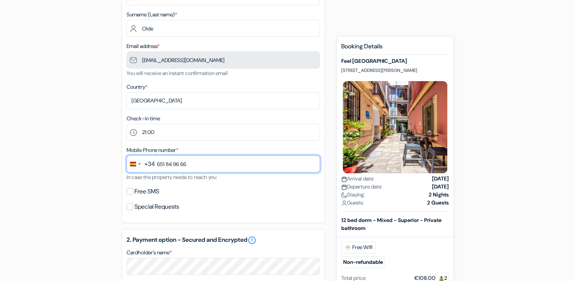
type input "651 84 96 66"
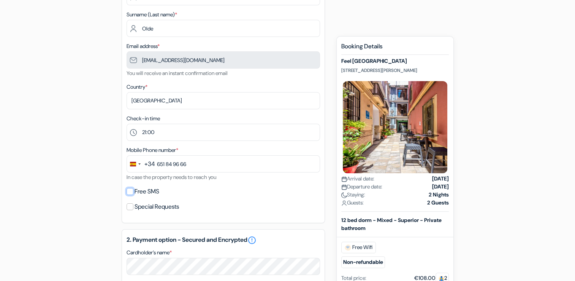
click at [132, 192] on input "Free SMS" at bounding box center [130, 191] width 7 height 7
checkbox input "true"
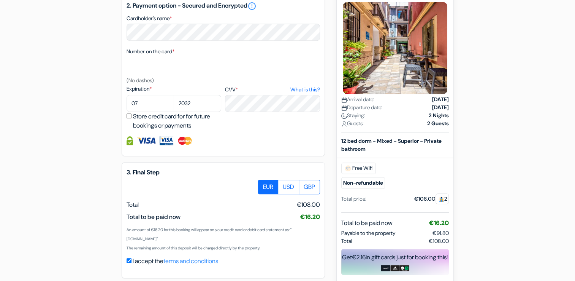
scroll to position [391, 0]
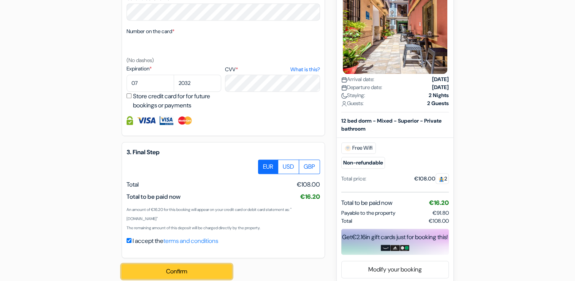
click at [199, 275] on button "Confirm Loading..." at bounding box center [177, 271] width 110 height 14
click at [199, 273] on button "Confirm Loading..." at bounding box center [177, 271] width 110 height 14
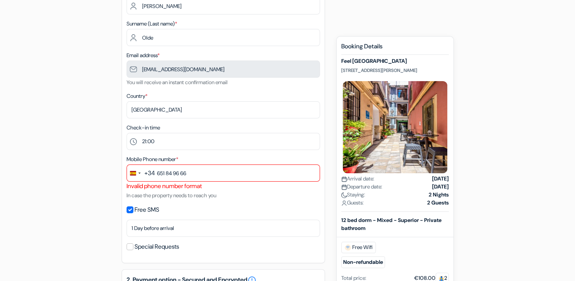
scroll to position [153, 0]
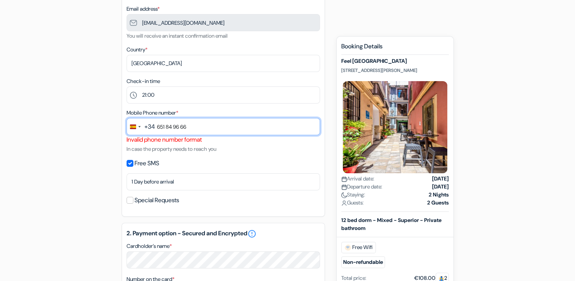
click at [182, 124] on input "651 84 96 66" at bounding box center [223, 126] width 193 height 17
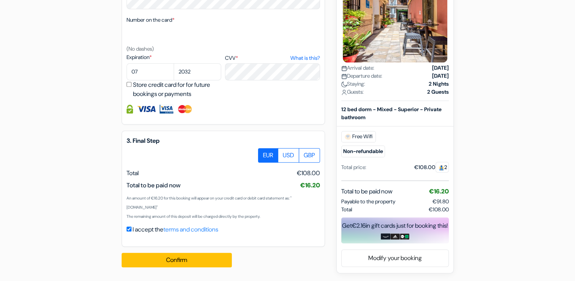
type input "651849666"
click at [198, 268] on div "Confirm Loading... Processing request ..." at bounding box center [181, 259] width 119 height 27
click at [204, 262] on button "Confirm Loading..." at bounding box center [177, 259] width 110 height 14
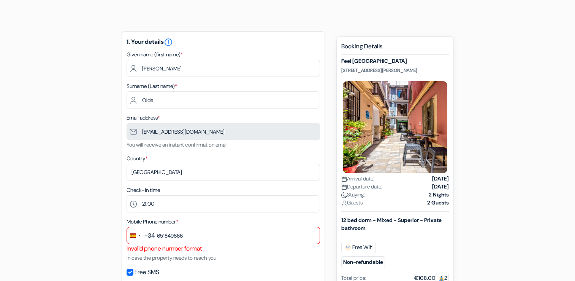
scroll to position [0, 0]
